Goal: Entertainment & Leisure: Consume media (video, audio)

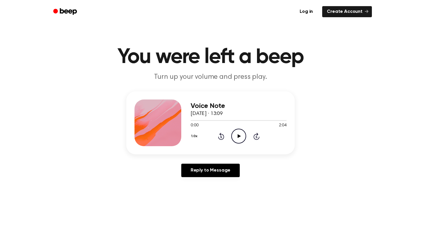
click at [234, 137] on icon "Play Audio" at bounding box center [238, 136] width 15 height 15
click at [222, 133] on icon "Rewind 5 seconds" at bounding box center [221, 137] width 6 height 8
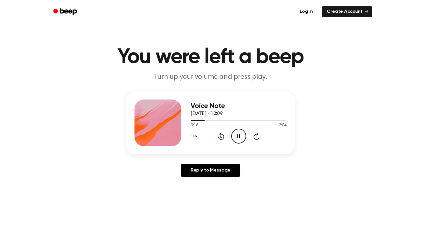
click at [237, 136] on icon "Pause Audio" at bounding box center [238, 136] width 15 height 15
click at [221, 134] on icon "Rewind 5 seconds" at bounding box center [221, 137] width 6 height 8
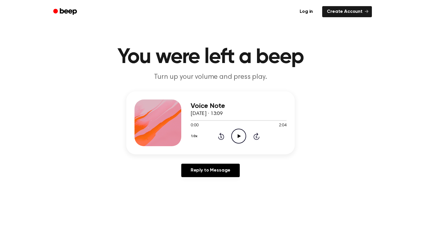
click at [221, 134] on icon "Rewind 5 seconds" at bounding box center [221, 137] width 6 height 8
click at [236, 135] on icon "Play Audio" at bounding box center [238, 136] width 15 height 15
click at [221, 137] on icon "Rewind 5 seconds" at bounding box center [221, 137] width 6 height 8
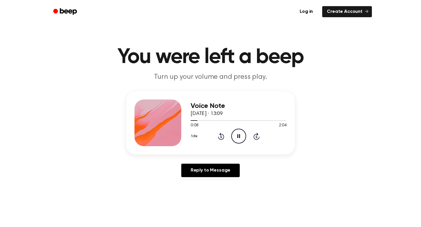
click at [192, 139] on button "1.0x" at bounding box center [195, 136] width 9 height 10
click at [199, 160] on span "0.8x" at bounding box center [199, 161] width 7 height 6
click at [218, 134] on icon "Rewind 5 seconds" at bounding box center [221, 137] width 6 height 8
click at [222, 135] on icon "Rewind 5 seconds" at bounding box center [221, 137] width 6 height 8
click at [218, 139] on icon "Rewind 5 seconds" at bounding box center [221, 137] width 6 height 8
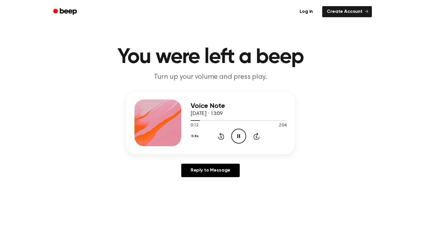
click at [214, 139] on div "0.8x Rewind 5 seconds Pause Audio Skip 5 seconds" at bounding box center [239, 136] width 96 height 15
click at [224, 138] on icon at bounding box center [221, 136] width 6 height 7
click at [223, 137] on icon "Rewind 5 seconds" at bounding box center [221, 137] width 6 height 8
click at [219, 138] on icon "Rewind 5 seconds" at bounding box center [221, 137] width 6 height 8
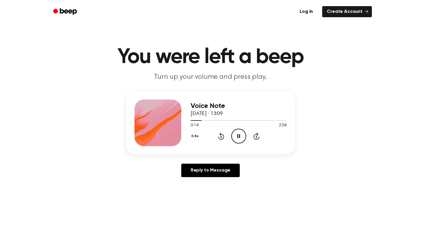
click at [219, 138] on icon "Rewind 5 seconds" at bounding box center [221, 137] width 6 height 8
click at [198, 138] on button "0.8x" at bounding box center [196, 136] width 10 height 10
click at [197, 167] on div "1.0x" at bounding box center [202, 171] width 22 height 11
click at [195, 137] on button "1.0x" at bounding box center [195, 136] width 9 height 10
click at [205, 193] on div "1.5x" at bounding box center [202, 193] width 22 height 11
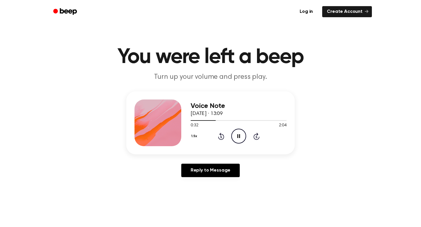
click at [196, 134] on button "1.5x" at bounding box center [195, 136] width 8 height 10
click at [203, 202] on span "2.0x" at bounding box center [199, 204] width 7 height 6
click at [222, 133] on icon "Rewind 5 seconds" at bounding box center [221, 137] width 6 height 8
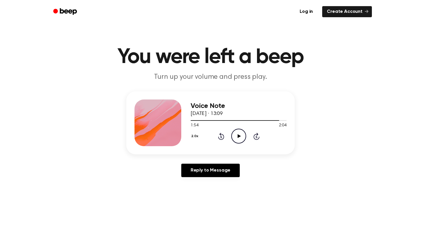
click at [222, 133] on icon "Rewind 5 seconds" at bounding box center [221, 137] width 6 height 8
click at [252, 133] on div "2.0x Rewind 5 seconds Play Audio Skip 5 seconds" at bounding box center [239, 136] width 96 height 15
click at [242, 135] on icon "Play Audio" at bounding box center [238, 136] width 15 height 15
click at [221, 132] on div "2.0x Rewind 5 seconds Pause Audio Skip 5 seconds" at bounding box center [239, 136] width 96 height 15
click at [221, 136] on icon at bounding box center [220, 137] width 1 height 2
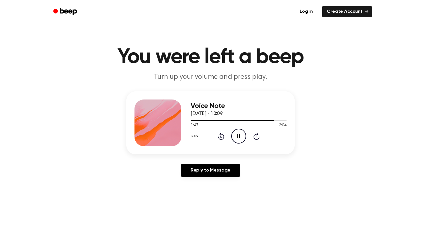
click at [221, 136] on icon at bounding box center [220, 137] width 1 height 2
